Goal: Information Seeking & Learning: Check status

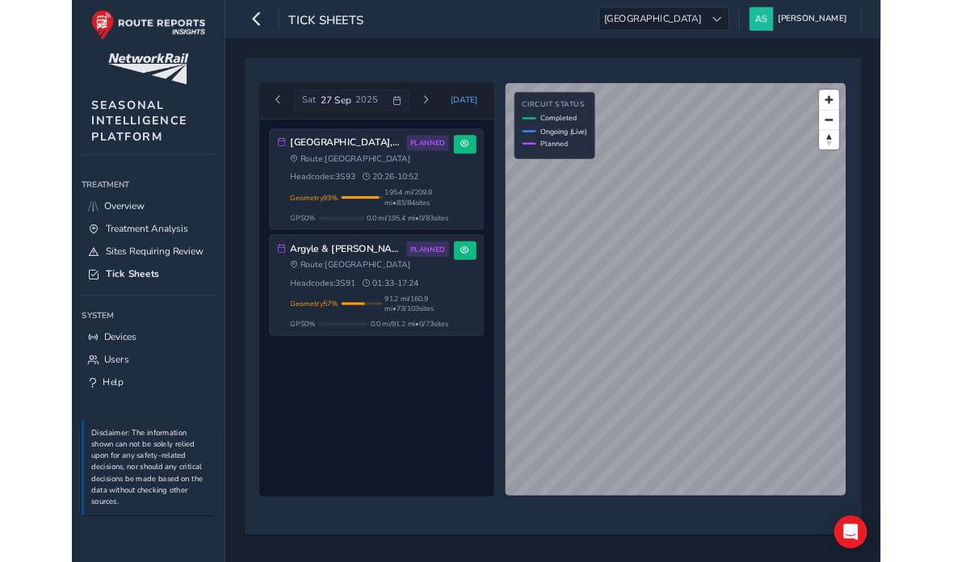
scroll to position [65, 0]
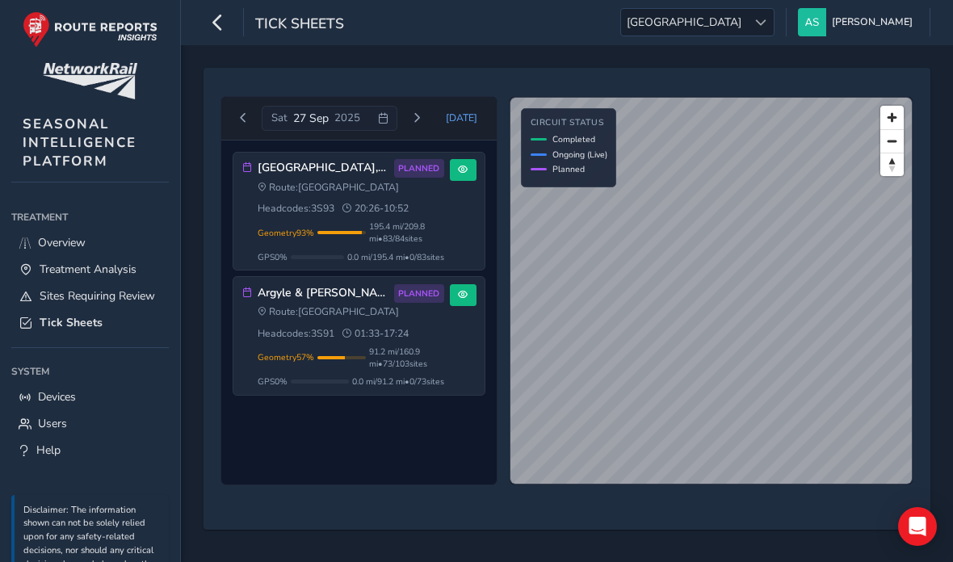
click at [238, 113] on span "Previous day" at bounding box center [243, 118] width 10 height 10
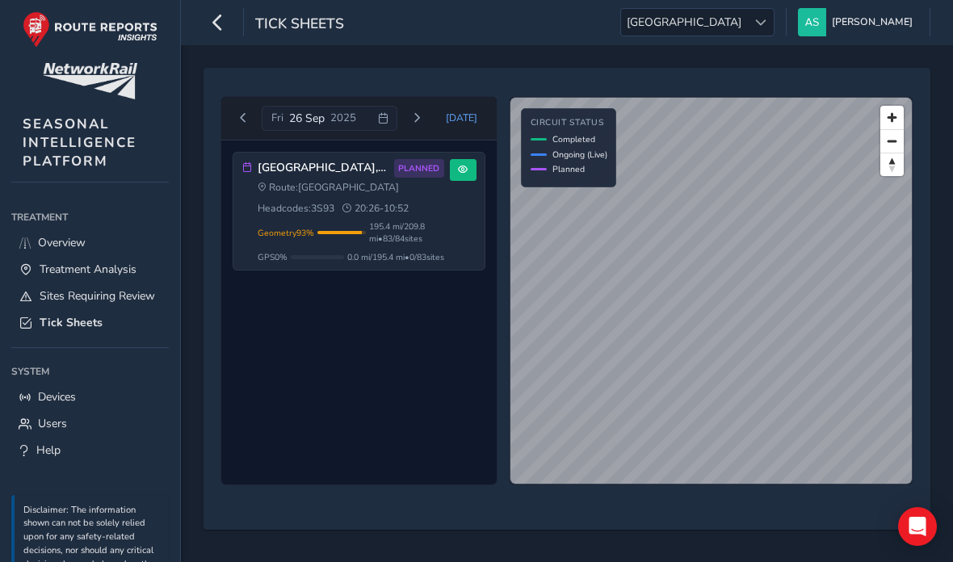
click at [234, 118] on button "Previous day" at bounding box center [243, 118] width 27 height 20
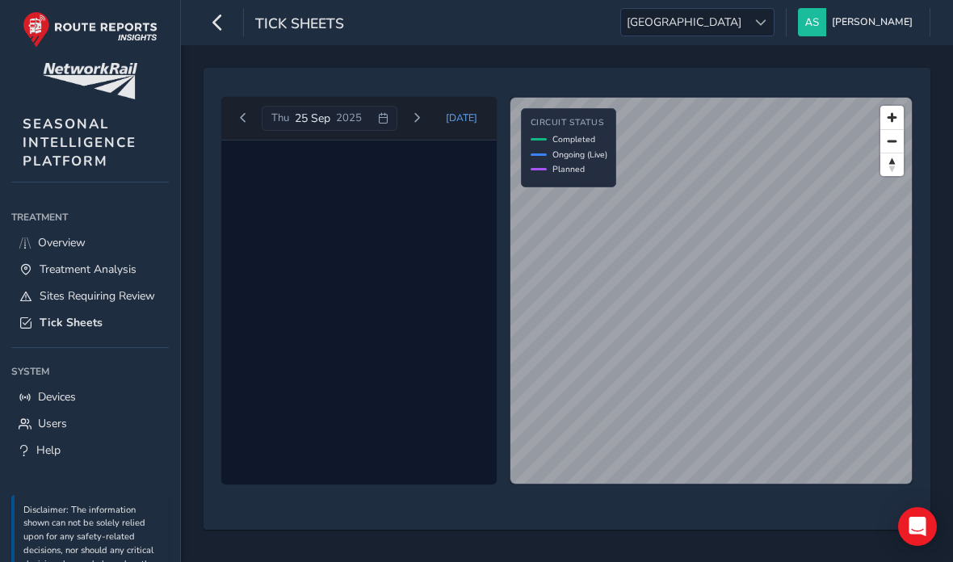
click at [241, 116] on span "Previous day" at bounding box center [243, 118] width 10 height 10
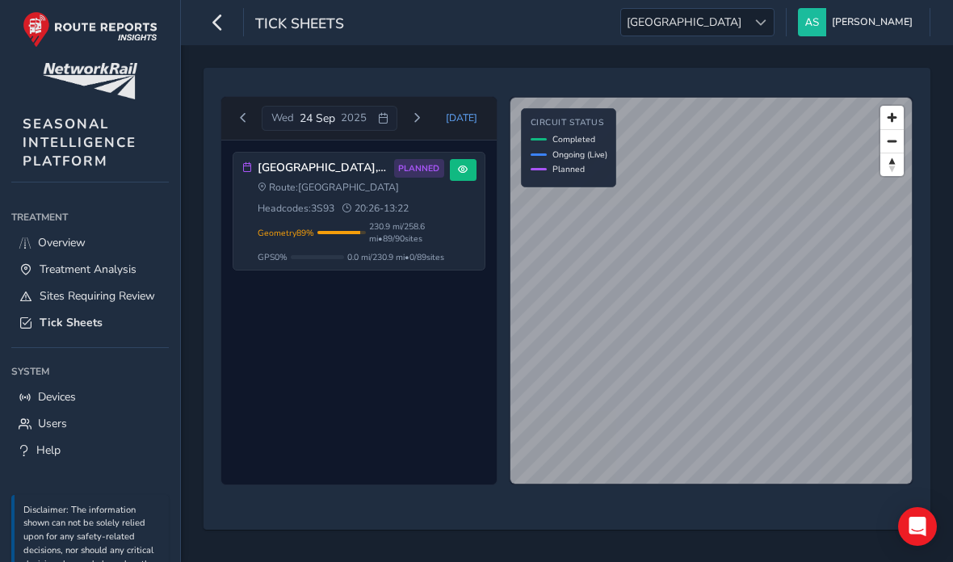
click at [236, 116] on button "Previous day" at bounding box center [243, 118] width 27 height 20
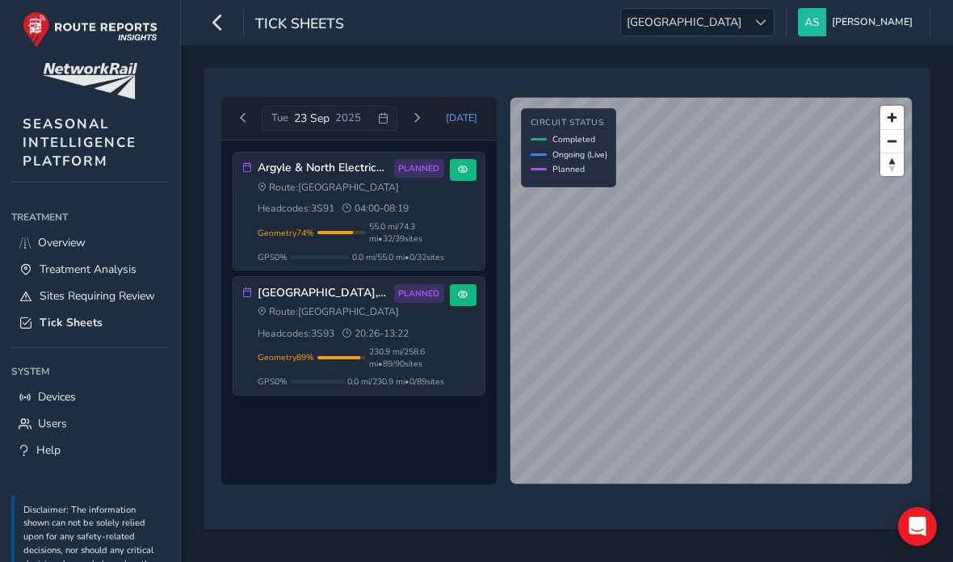
click at [250, 128] on button "Previous day" at bounding box center [243, 118] width 27 height 20
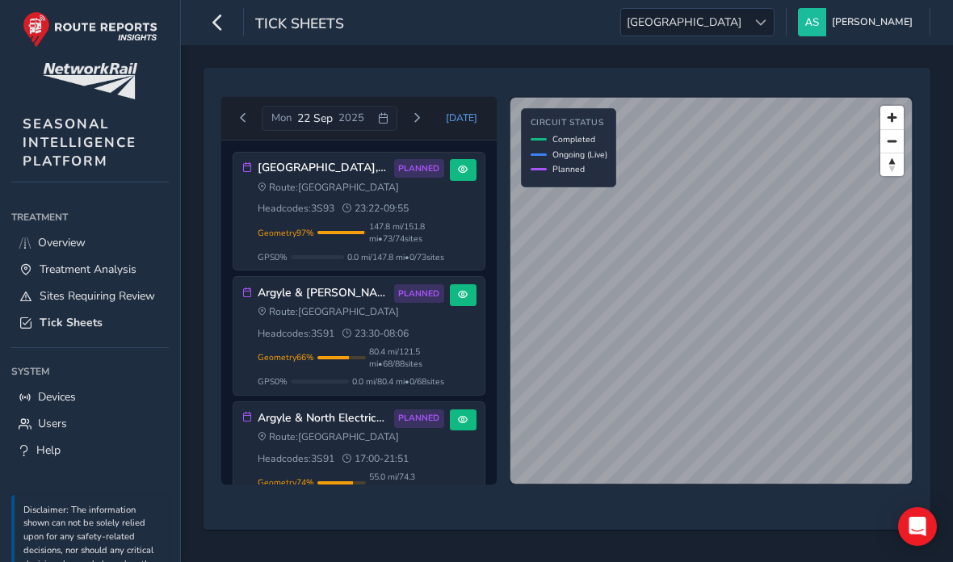
click at [246, 119] on span "Previous day" at bounding box center [243, 118] width 10 height 10
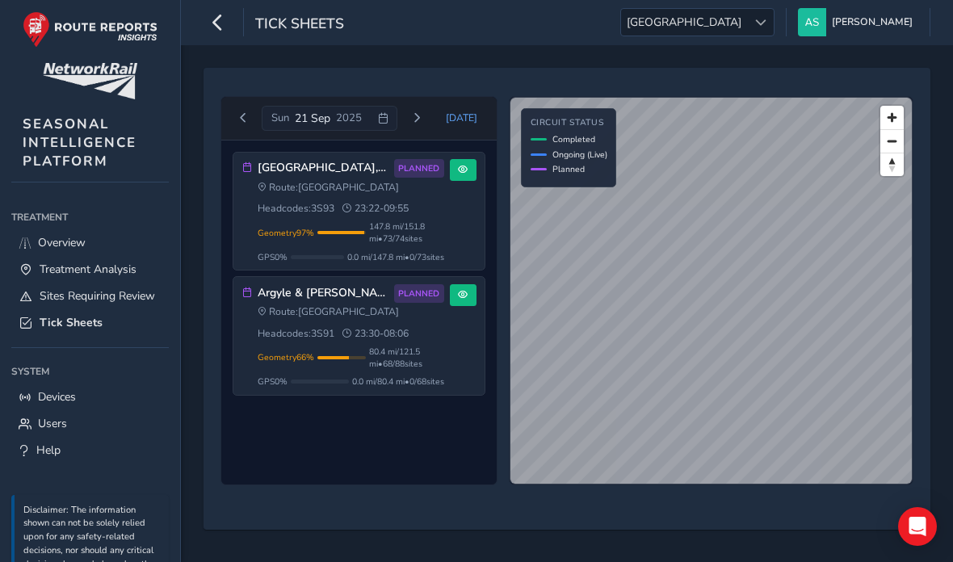
click at [246, 118] on span "Previous day" at bounding box center [243, 118] width 10 height 10
click at [252, 112] on button "Previous day" at bounding box center [243, 118] width 27 height 20
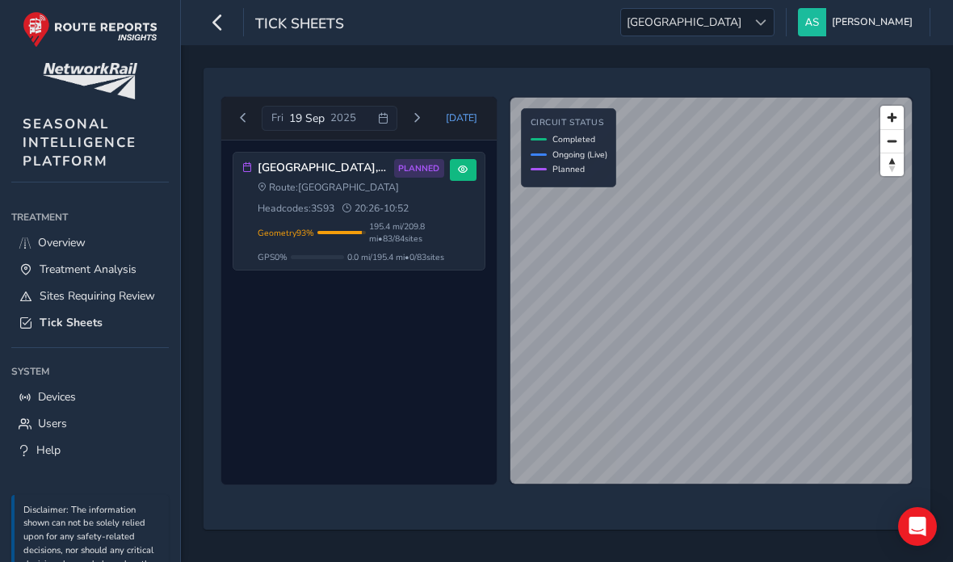
click at [242, 112] on button "Previous day" at bounding box center [243, 118] width 27 height 20
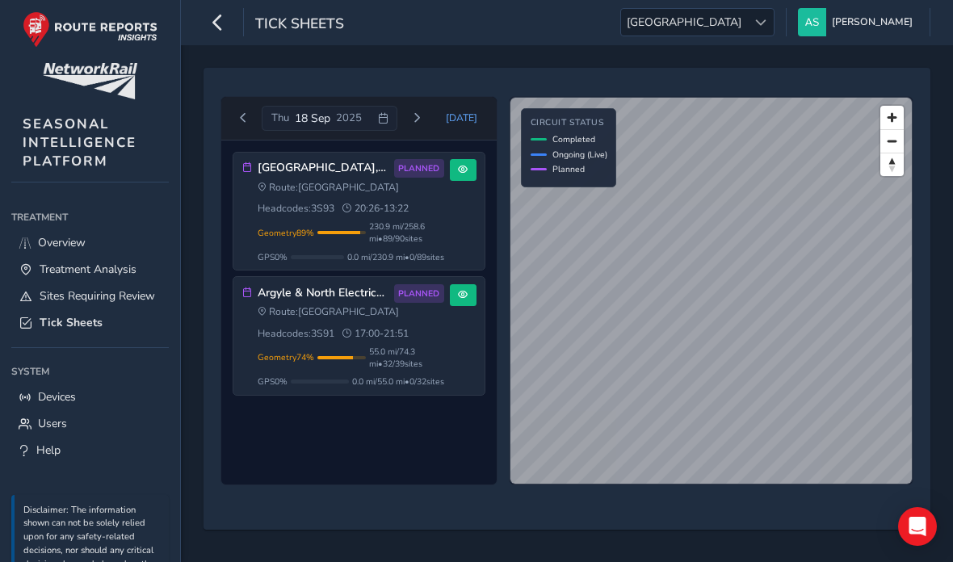
click at [237, 120] on button "Previous day" at bounding box center [243, 118] width 27 height 20
click at [402, 351] on div "Central Scotland, Fife, Borders 3S93 PLANNED Route: Scotland Headcodes: 3S93 20…" at bounding box center [351, 335] width 187 height 103
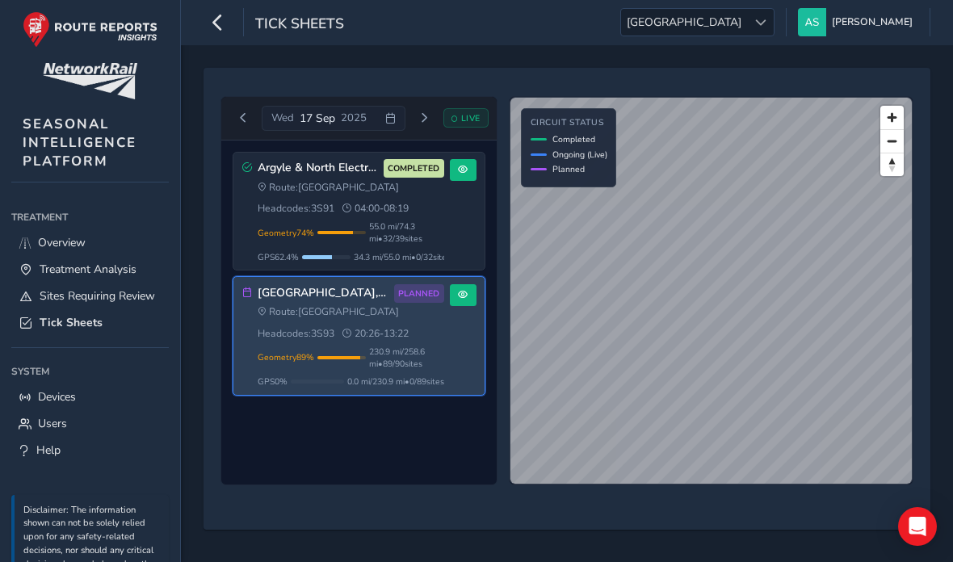
click at [352, 212] on div "Route: Scotland Headcodes: 3S91 04:00 - 08:19" at bounding box center [351, 198] width 187 height 35
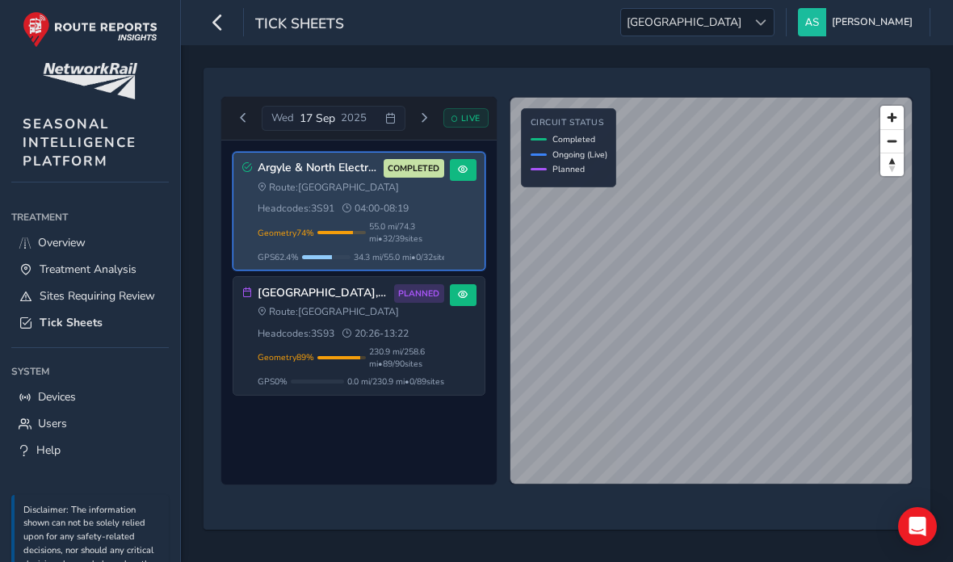
click at [459, 168] on span at bounding box center [463, 170] width 10 height 10
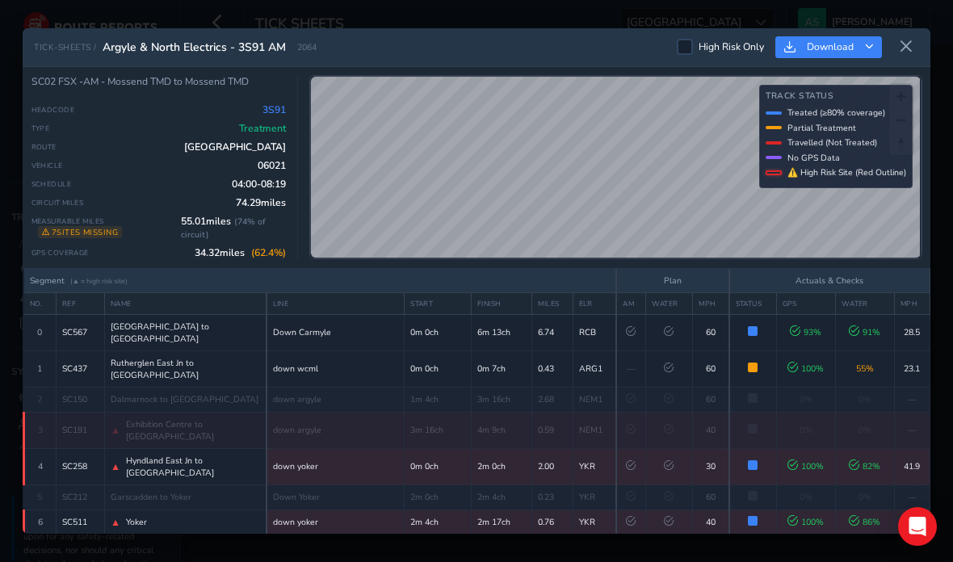
click at [894, 34] on button at bounding box center [907, 47] width 26 height 27
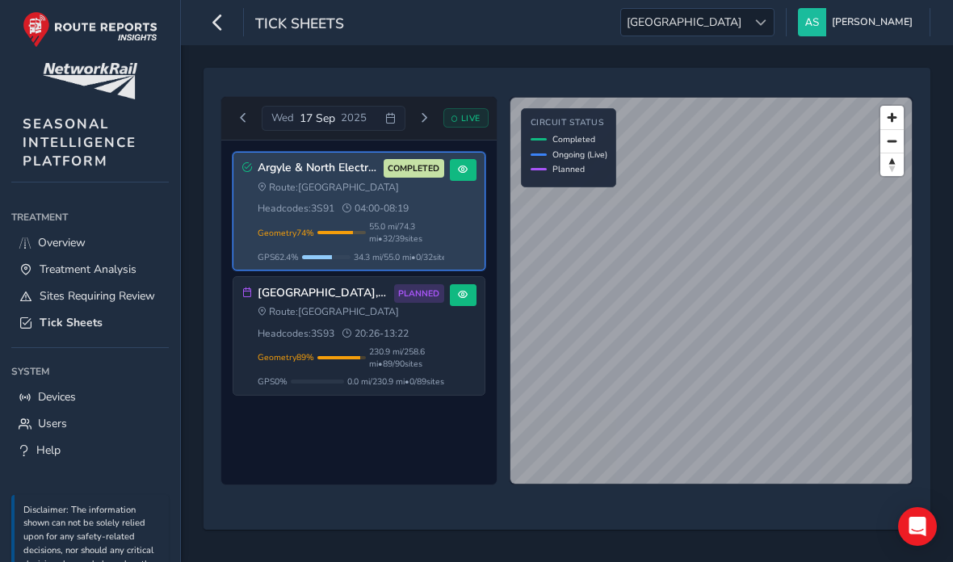
click at [103, 249] on link "Overview" at bounding box center [90, 242] width 158 height 27
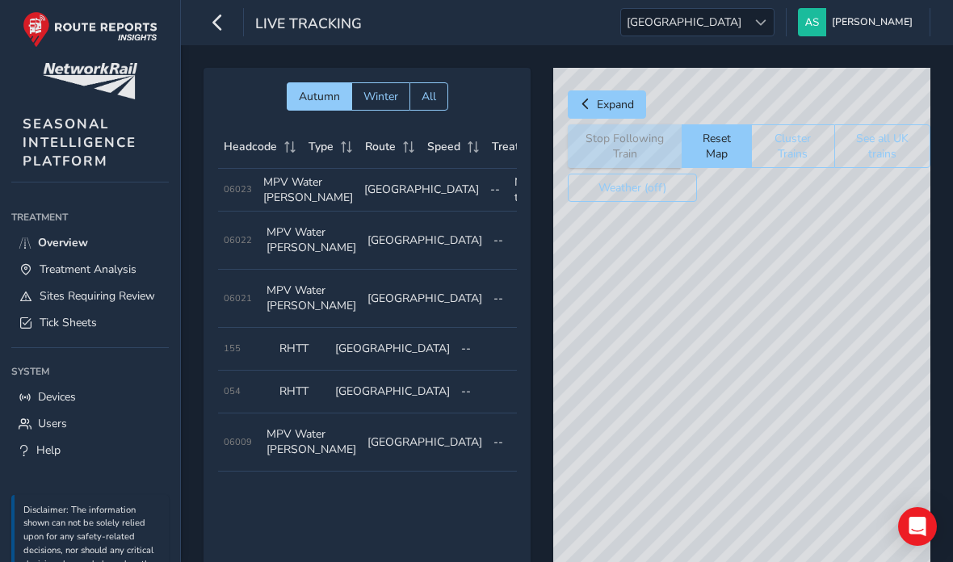
click at [881, 159] on button "See all UK trains" at bounding box center [883, 146] width 96 height 44
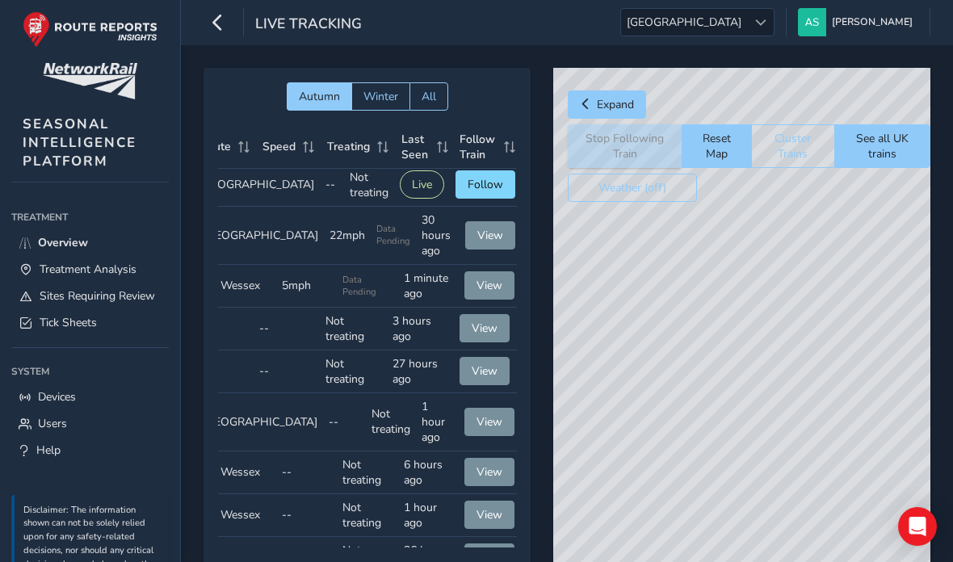
scroll to position [5, 165]
click at [494, 192] on span "Follow" at bounding box center [486, 184] width 36 height 15
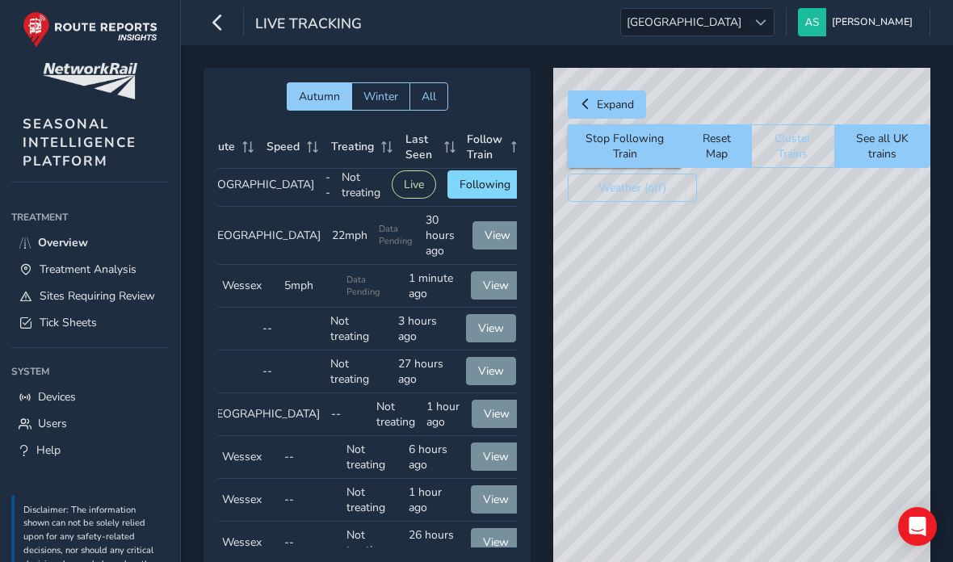
click at [65, 281] on link "Treatment Analysis" at bounding box center [90, 269] width 158 height 27
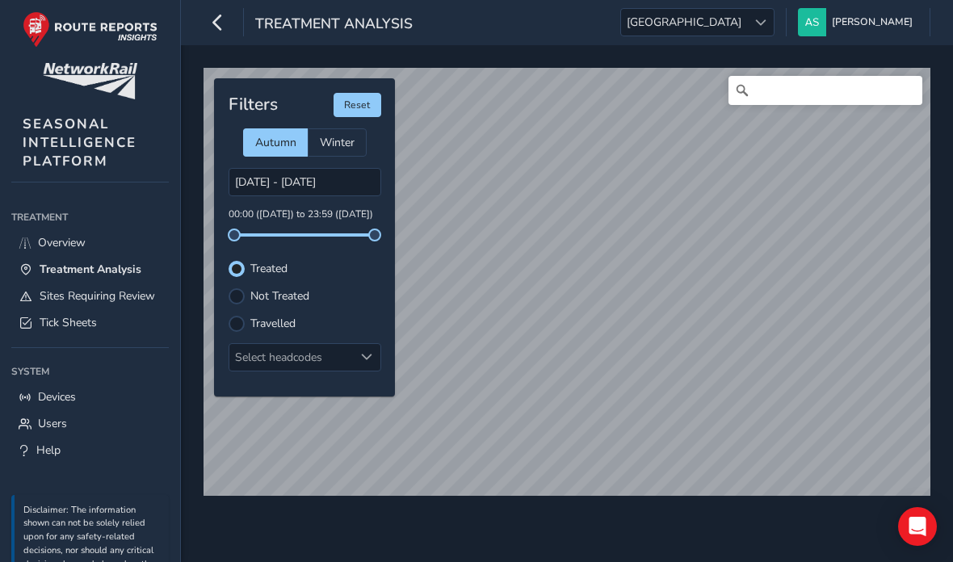
click at [301, 302] on label "Not Treated" at bounding box center [279, 296] width 59 height 11
click at [237, 295] on input "Not Treated" at bounding box center [237, 295] width 0 height 0
click at [282, 328] on label "Travelled" at bounding box center [272, 323] width 45 height 11
click at [237, 322] on input "Travelled" at bounding box center [237, 322] width 0 height 0
click at [362, 350] on div at bounding box center [367, 357] width 27 height 27
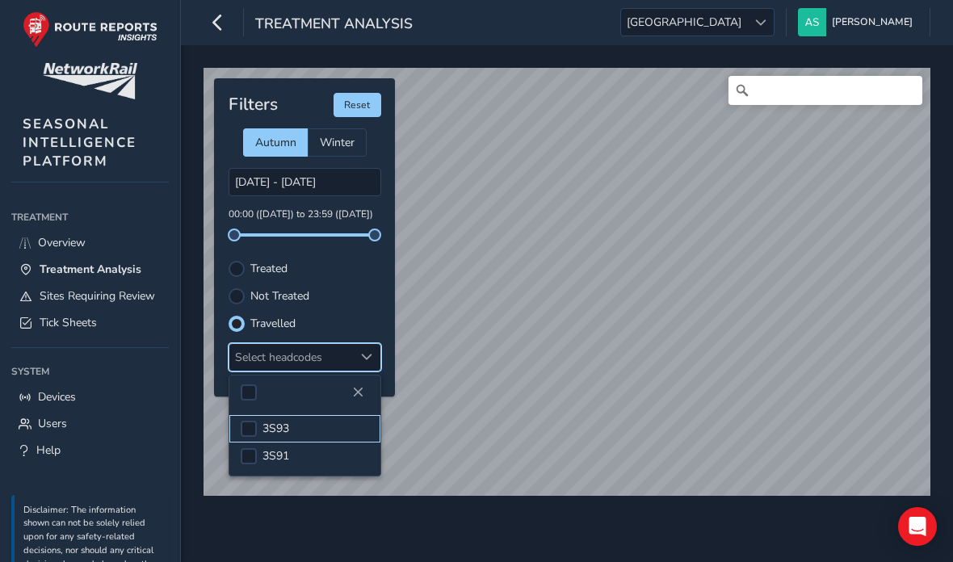
click at [343, 423] on li "3S93" at bounding box center [304, 428] width 151 height 27
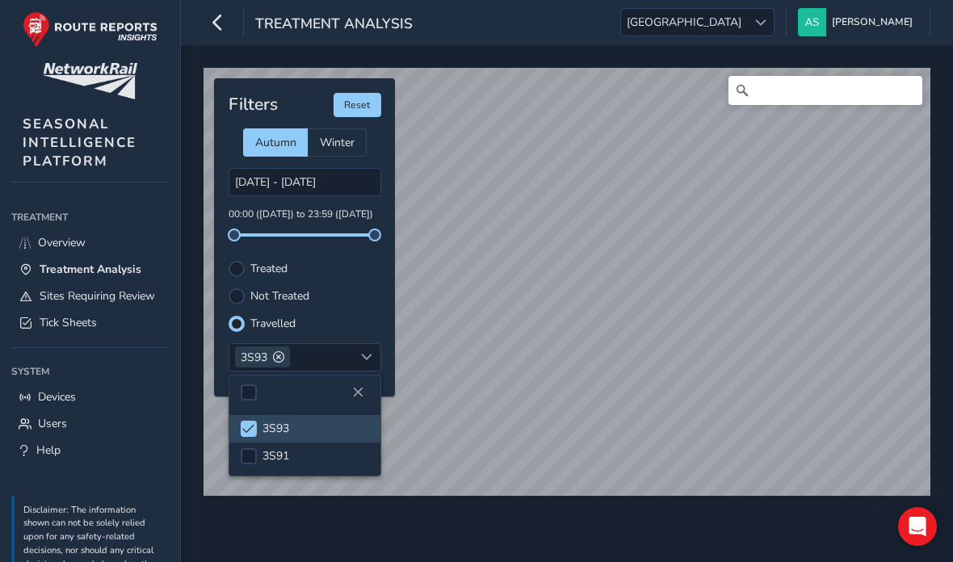
click at [365, 381] on div at bounding box center [304, 393] width 151 height 34
click at [366, 387] on button "Close" at bounding box center [358, 392] width 23 height 23
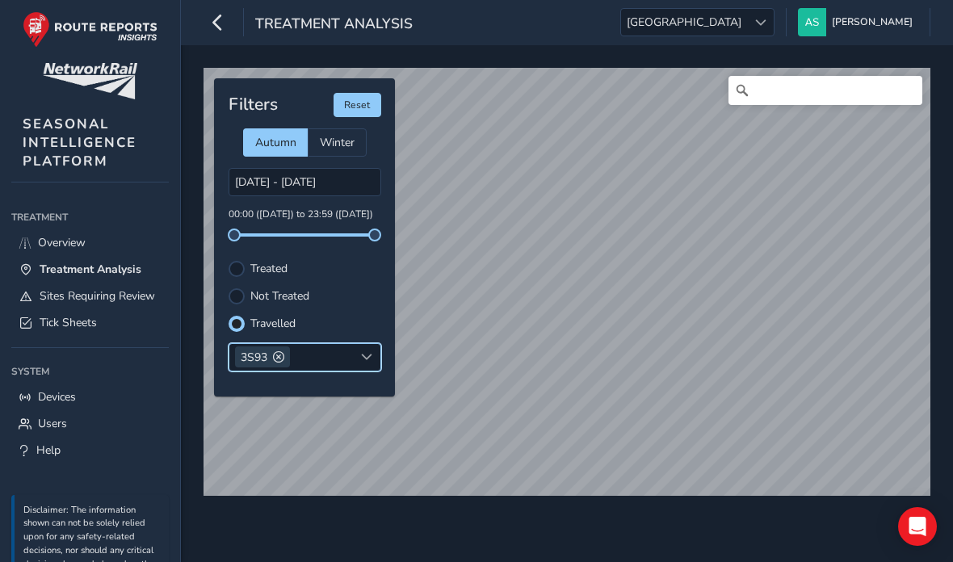
click at [137, 328] on link "Tick Sheets" at bounding box center [90, 322] width 158 height 27
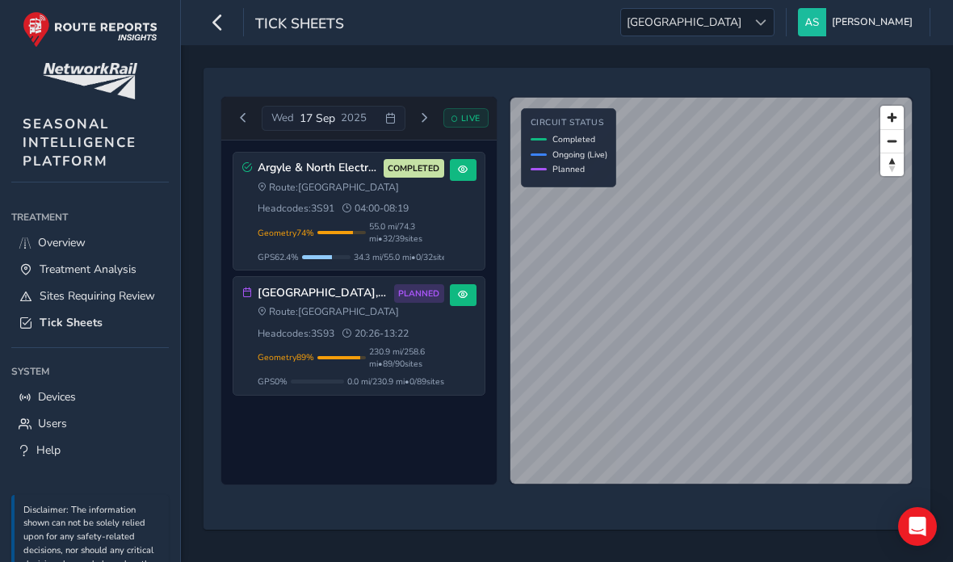
click at [330, 213] on div "Route: Scotland Headcodes: 3S91 04:00 - 08:19" at bounding box center [351, 198] width 187 height 35
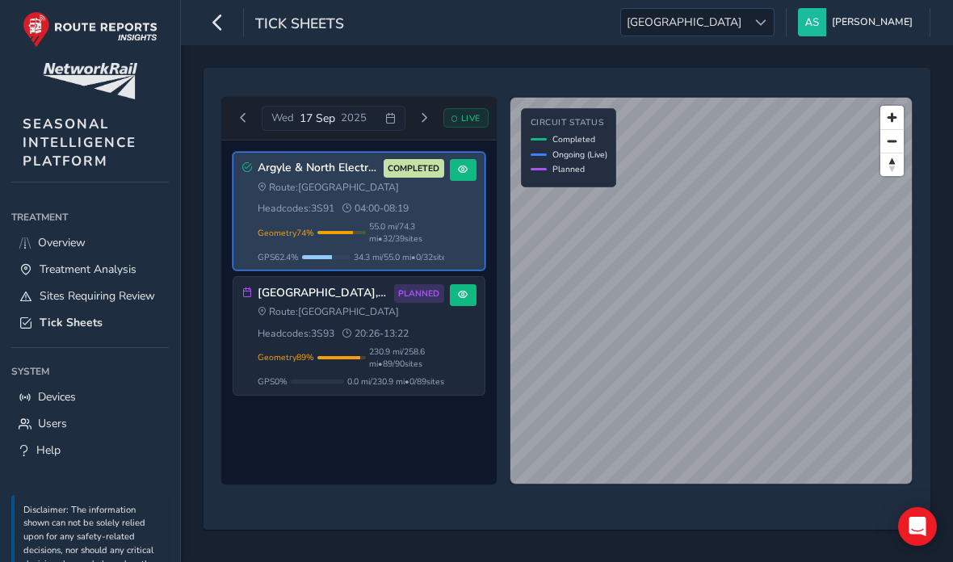
click at [466, 162] on button at bounding box center [463, 170] width 27 height 22
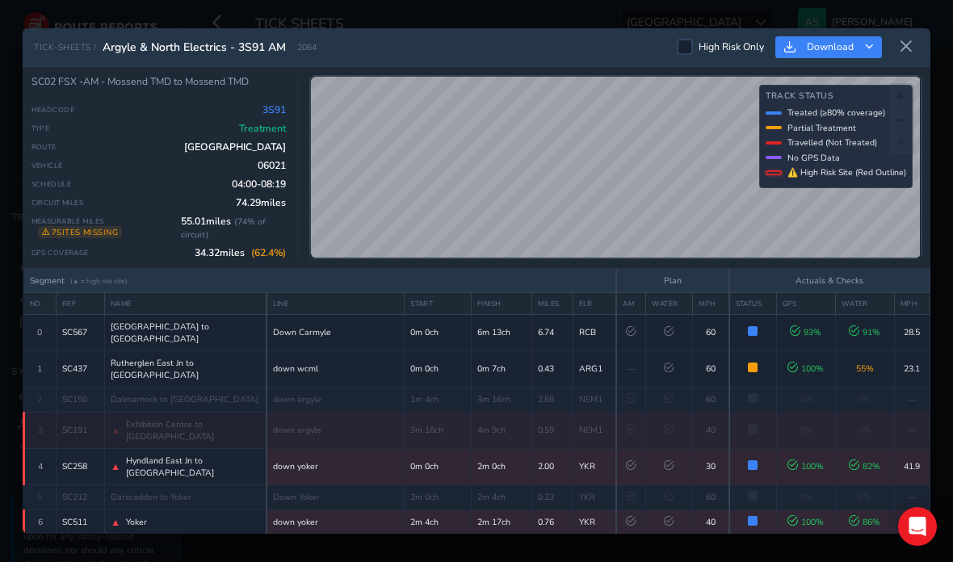
click at [217, 321] on span "Whifflet South Junction to Rutherglen East Junction" at bounding box center [185, 333] width 149 height 24
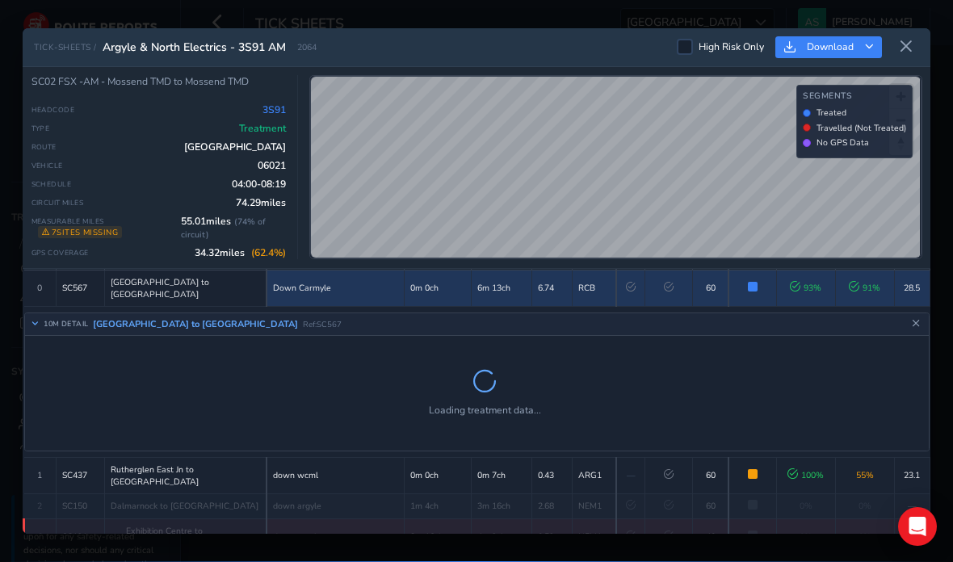
scroll to position [46, 0]
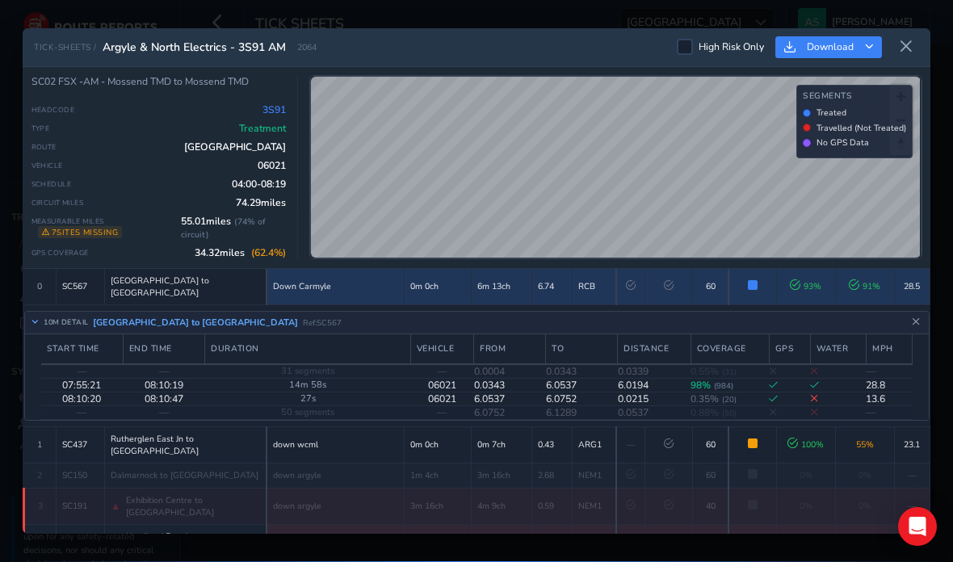
click at [258, 463] on td "Dalmarnock to Exhibition Centre" at bounding box center [186, 475] width 162 height 25
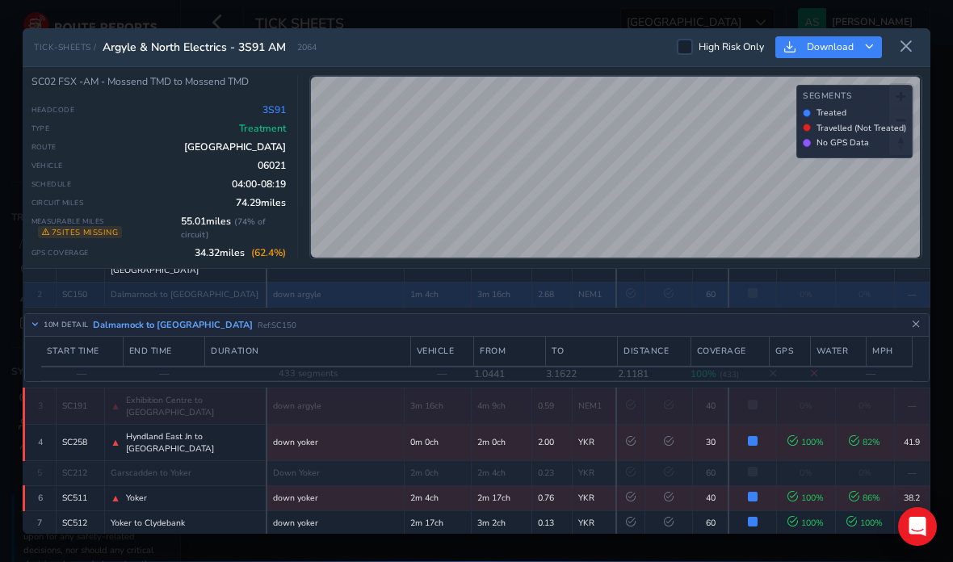
scroll to position [107, 0]
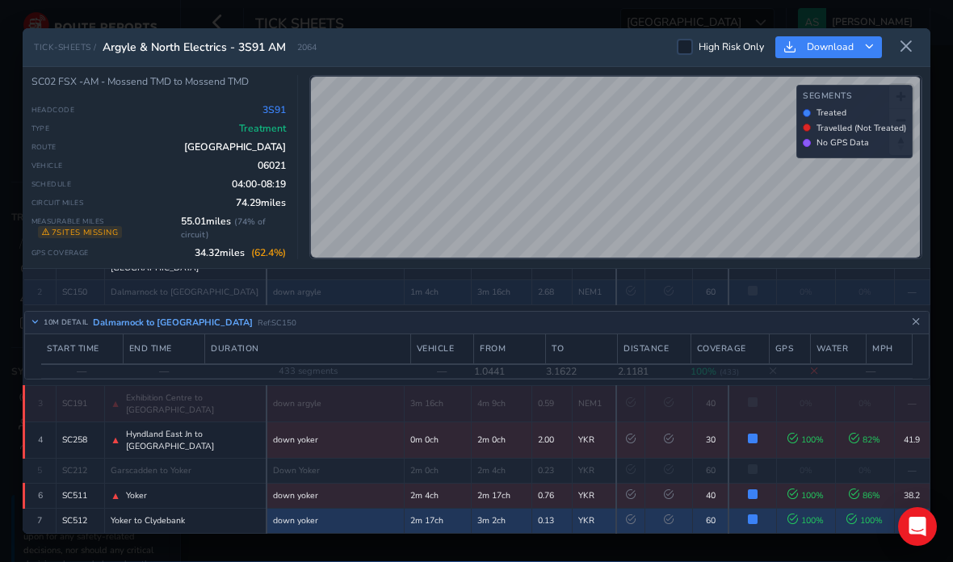
click at [197, 515] on div "Yoker to Clydebank" at bounding box center [185, 521] width 149 height 12
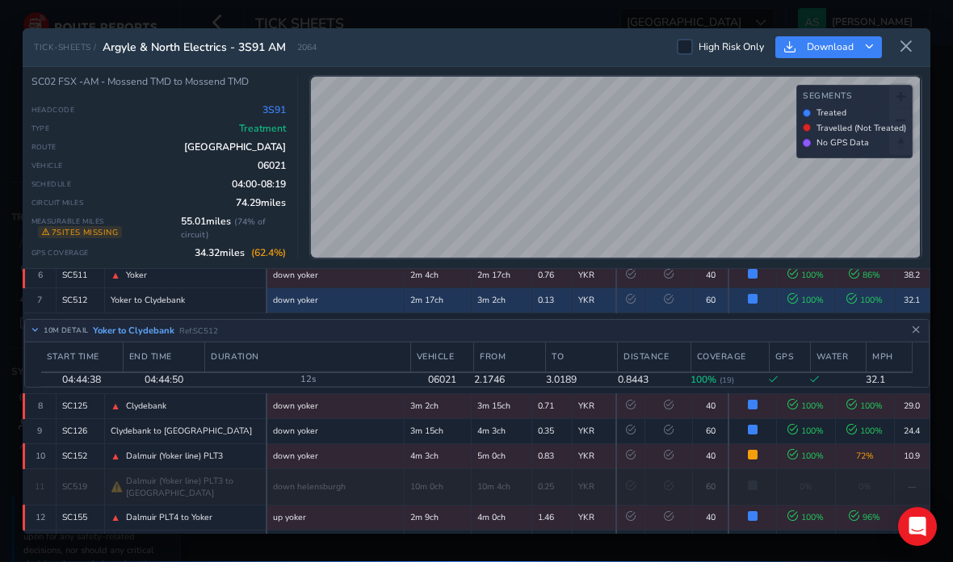
scroll to position [247, 0]
click at [226, 450] on div "▲ Dalmuir (Yoker line) PLT3" at bounding box center [185, 456] width 149 height 13
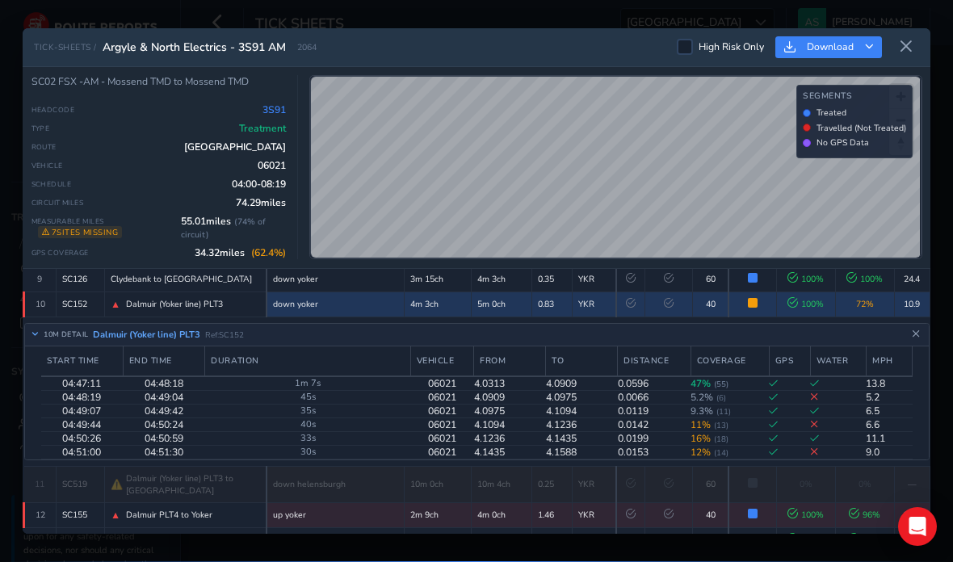
scroll to position [324, 0]
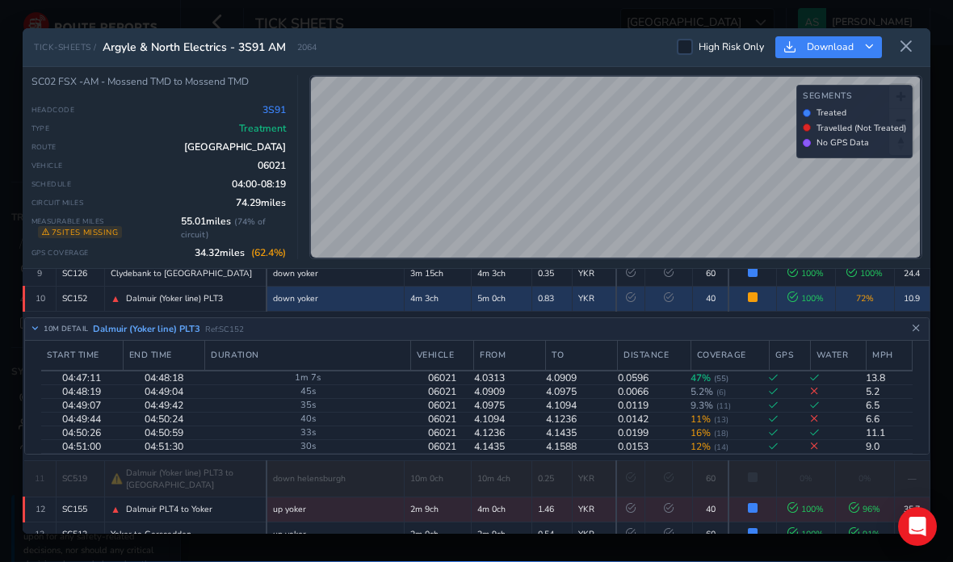
click at [269, 318] on div "10M DETAIL Dalmuir (Yoker line) PLT3 Ref: SC152" at bounding box center [477, 329] width 905 height 23
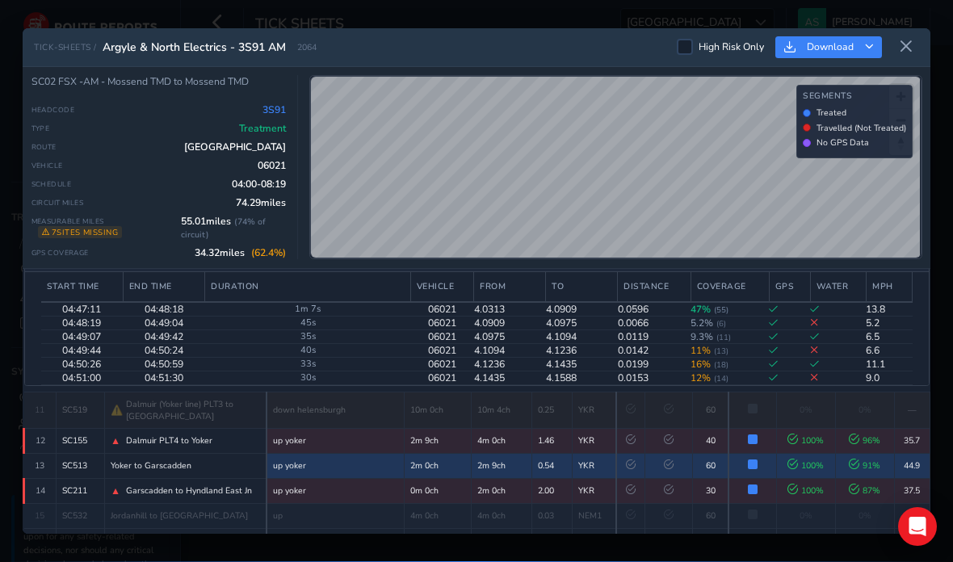
click at [225, 453] on td "Yoker to Garscadden" at bounding box center [186, 465] width 162 height 25
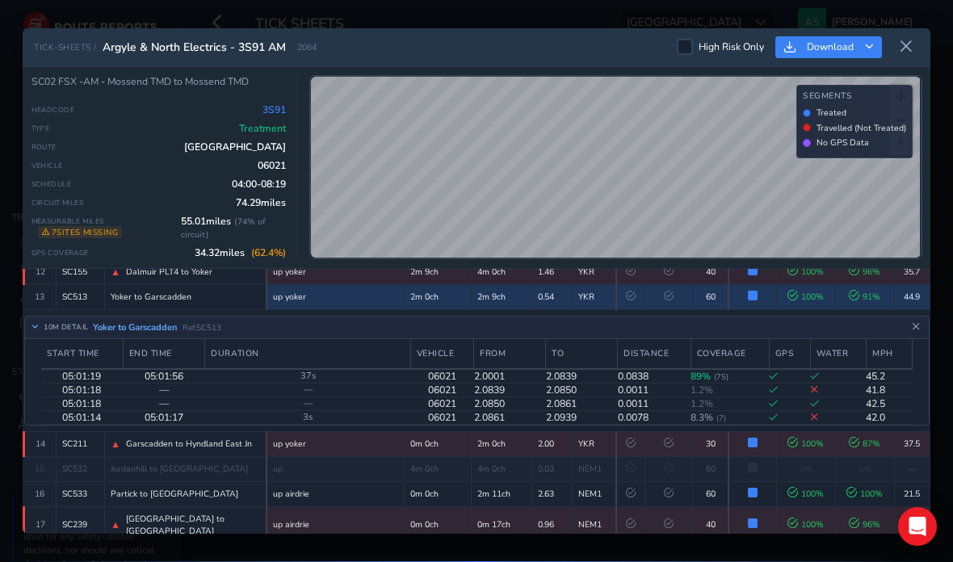
scroll to position [414, 0]
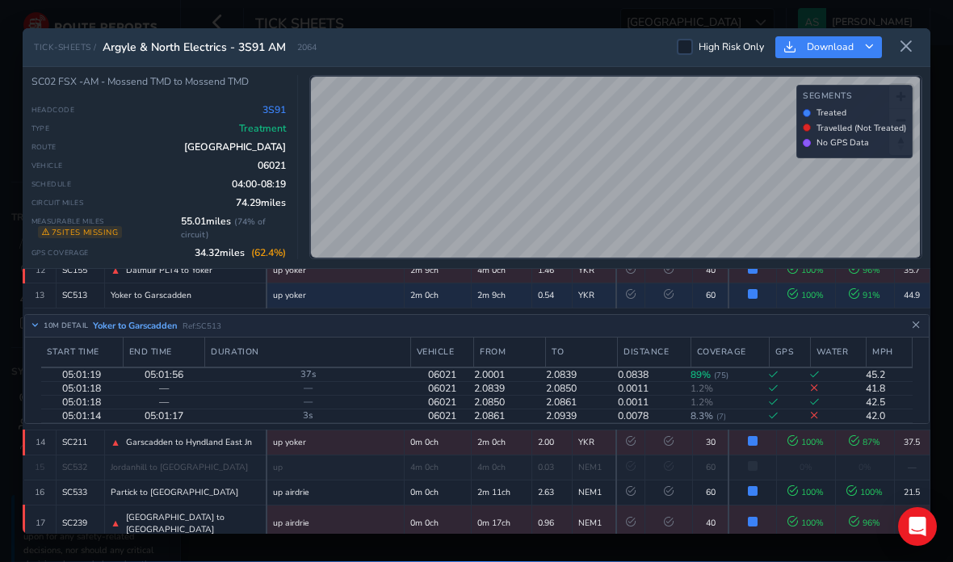
click at [501, 541] on td "2m 12ch" at bounding box center [501, 553] width 61 height 25
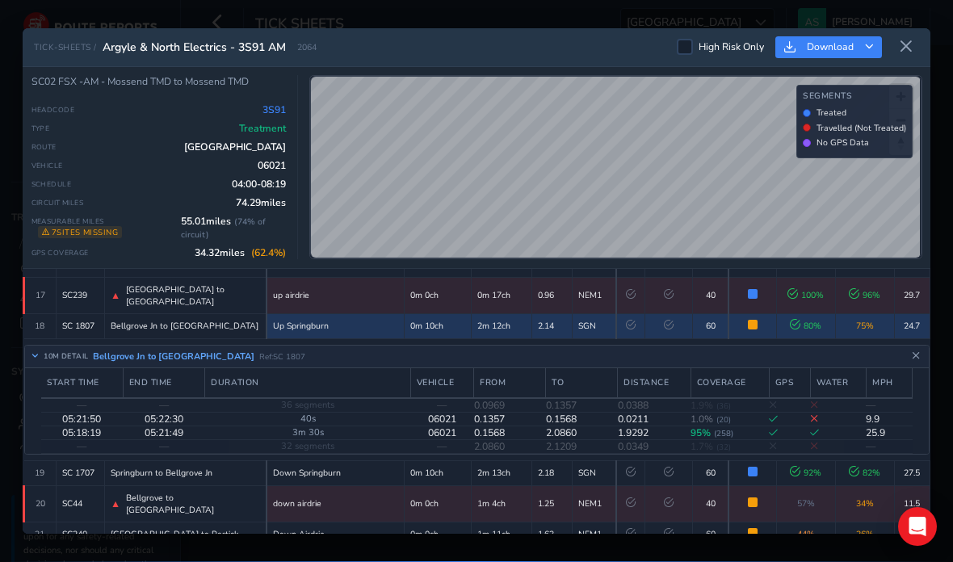
scroll to position [542, 0]
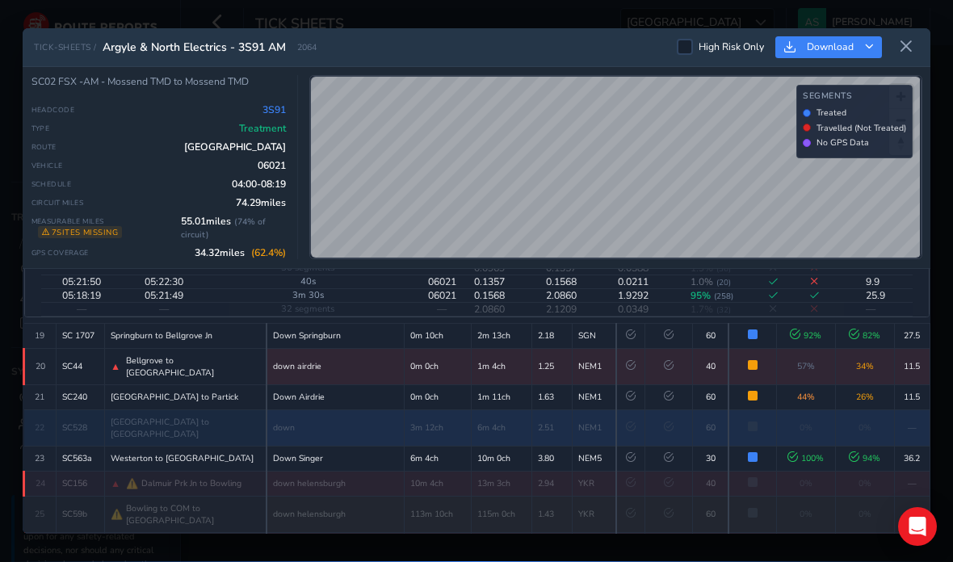
click at [510, 410] on td "6m 4ch" at bounding box center [501, 428] width 61 height 36
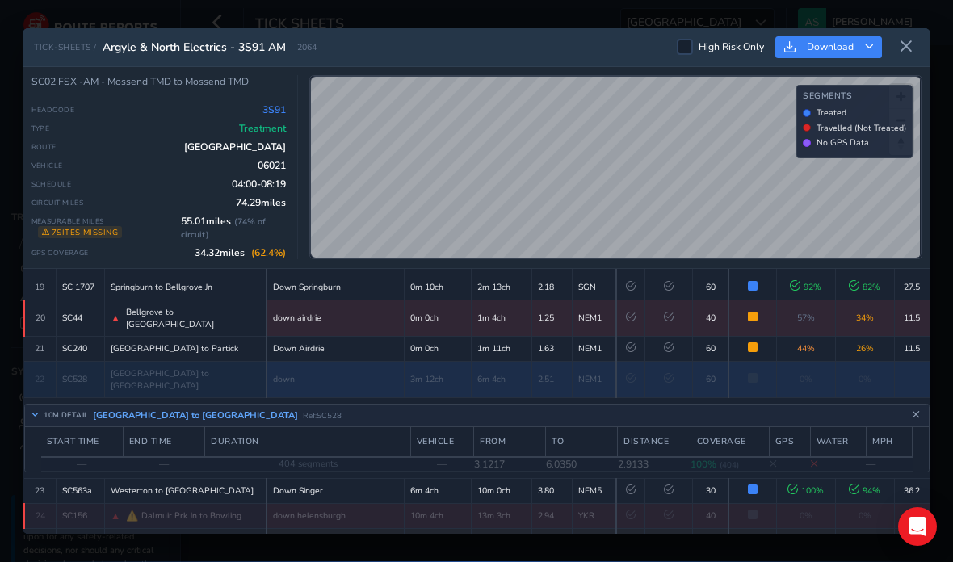
scroll to position [583, 0]
click at [913, 411] on icon "Close detail view" at bounding box center [916, 415] width 9 height 9
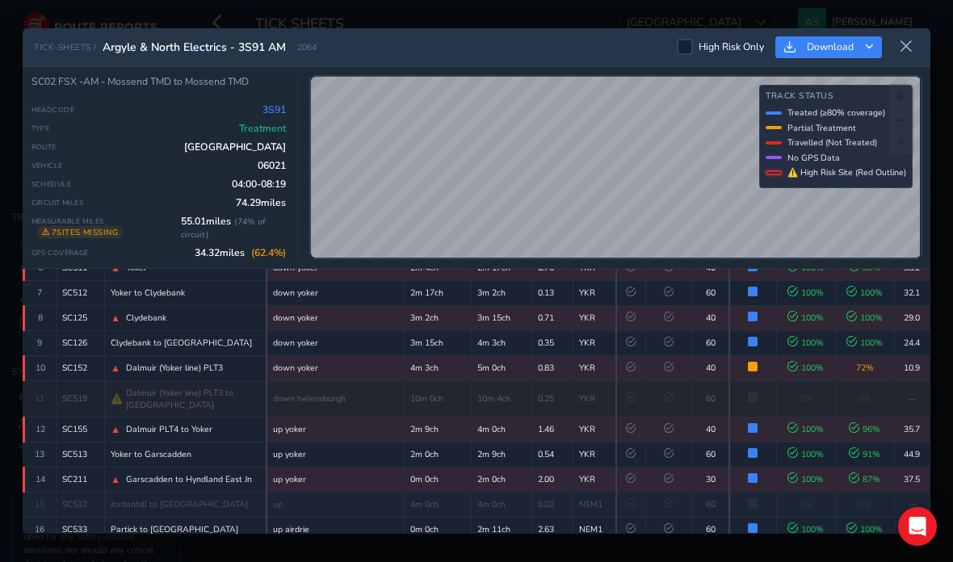
scroll to position [253, 0]
click at [213, 364] on div "▲ Dalmuir (Yoker line) PLT3" at bounding box center [185, 370] width 149 height 13
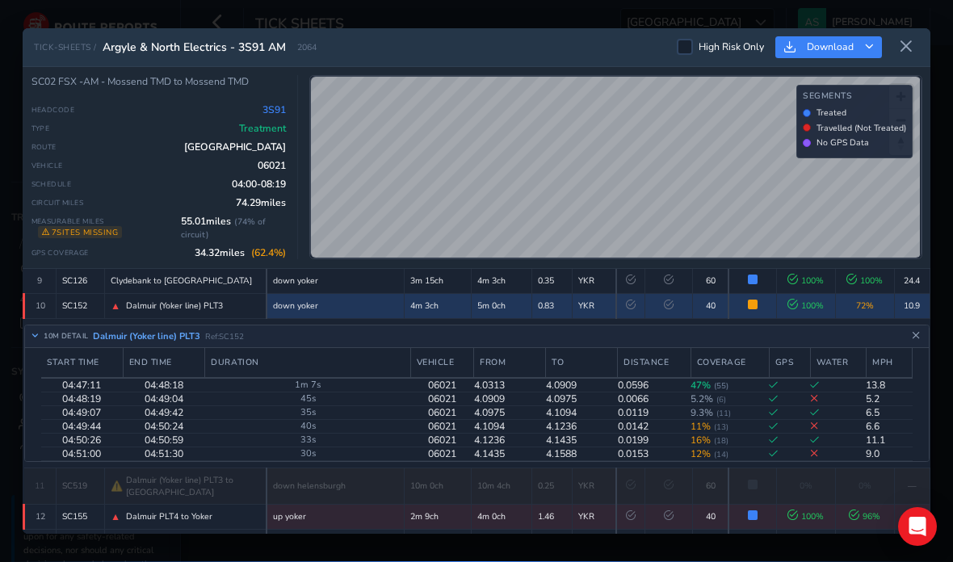
scroll to position [324, 0]
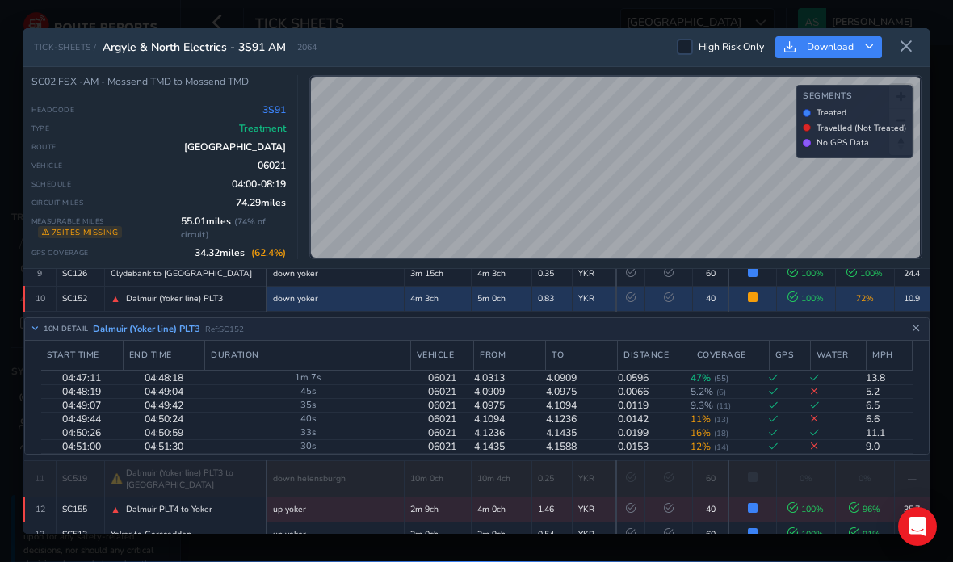
click at [915, 34] on button at bounding box center [907, 47] width 26 height 27
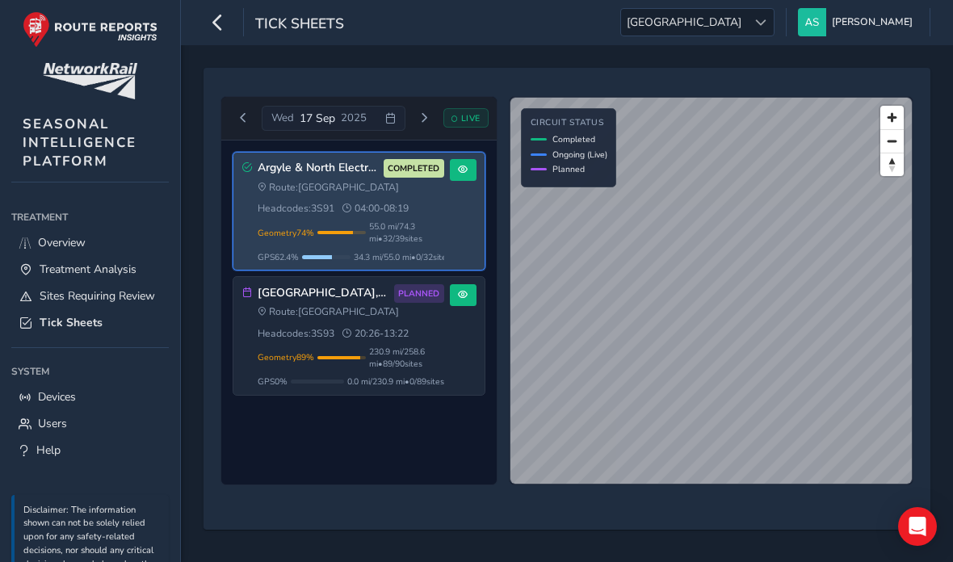
click at [415, 359] on span "230.9 mi / 258.6 mi • 89 / 90 sites" at bounding box center [406, 358] width 75 height 24
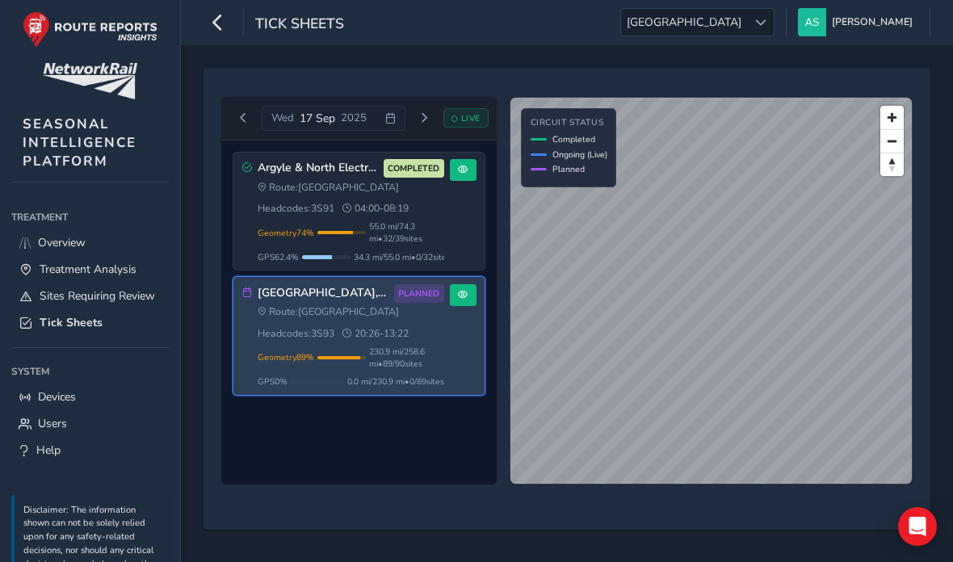
click at [423, 234] on span "55.0 mi / 74.3 mi • 32 / 39 sites" at bounding box center [406, 233] width 75 height 24
